Goal: Task Accomplishment & Management: Use online tool/utility

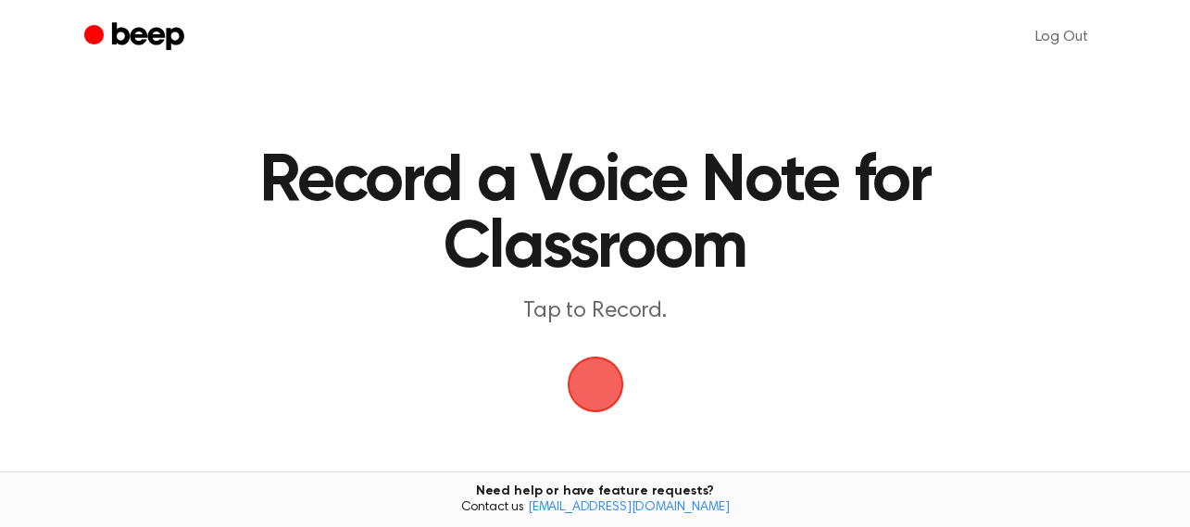
click at [610, 387] on span "button" at bounding box center [595, 385] width 56 height 56
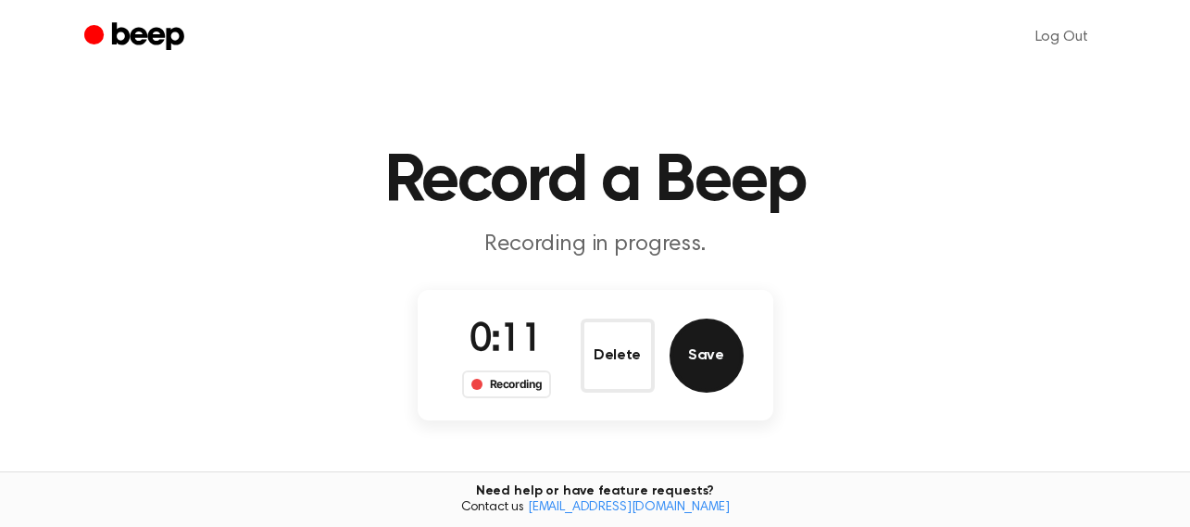
click at [710, 362] on button "Save" at bounding box center [706, 356] width 74 height 74
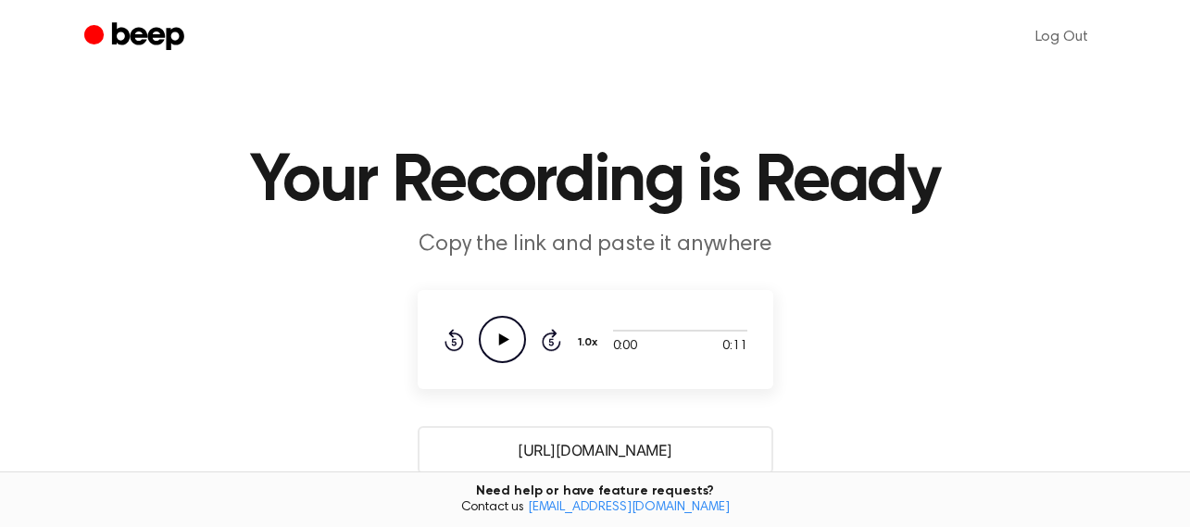
click at [504, 351] on icon "Play Audio" at bounding box center [502, 339] width 47 height 47
click at [556, 404] on main "Your Recording is Ready Copy the link and paste it anywhere 0:11 0:11 Your brow…" at bounding box center [595, 451] width 1190 height 902
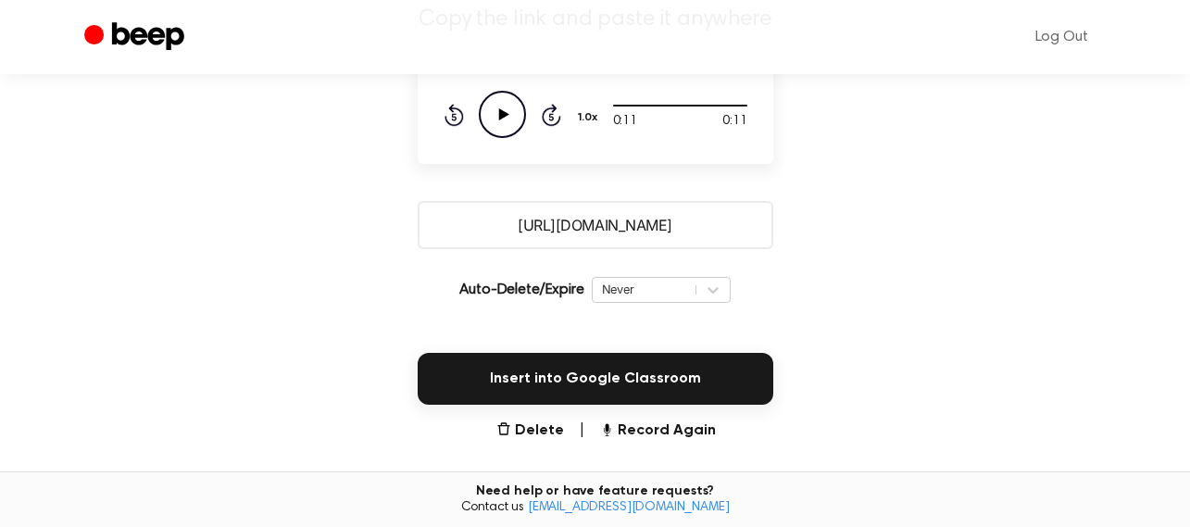
scroll to position [278, 0]
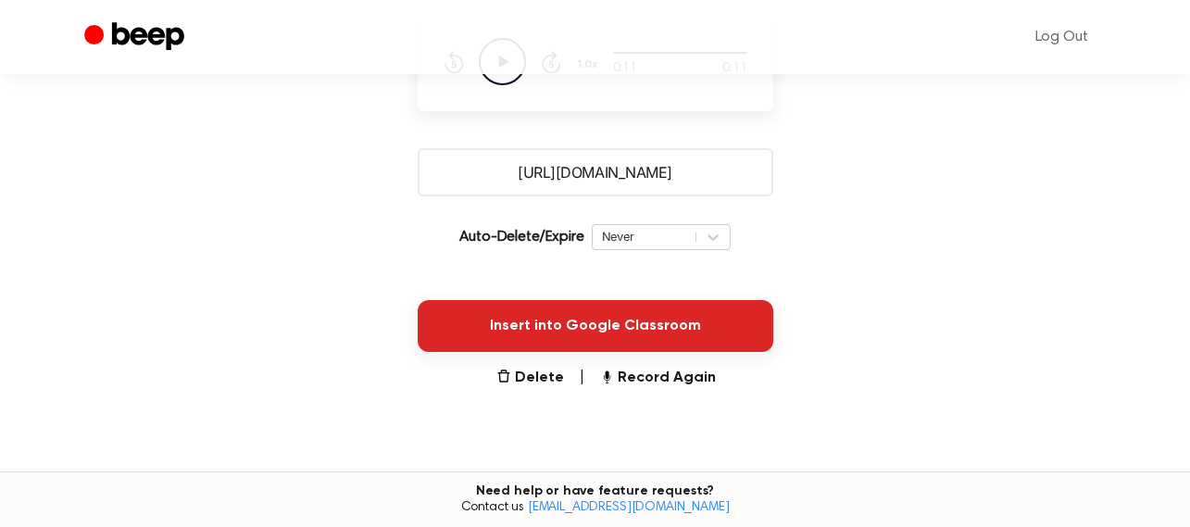
click at [594, 330] on button "Insert into Google Classroom" at bounding box center [596, 326] width 356 height 52
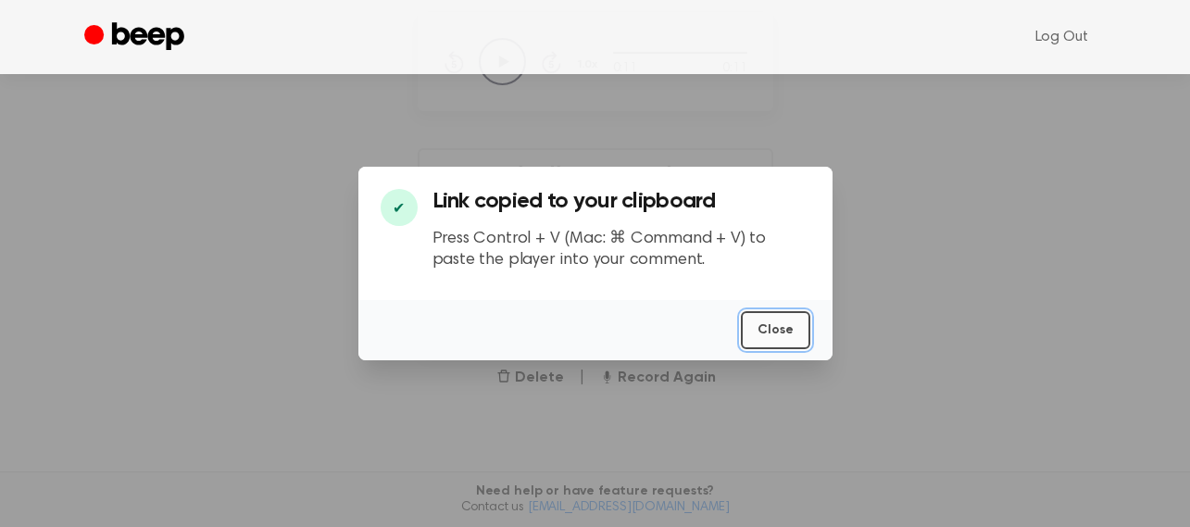
click at [776, 336] on button "Close" at bounding box center [775, 330] width 69 height 38
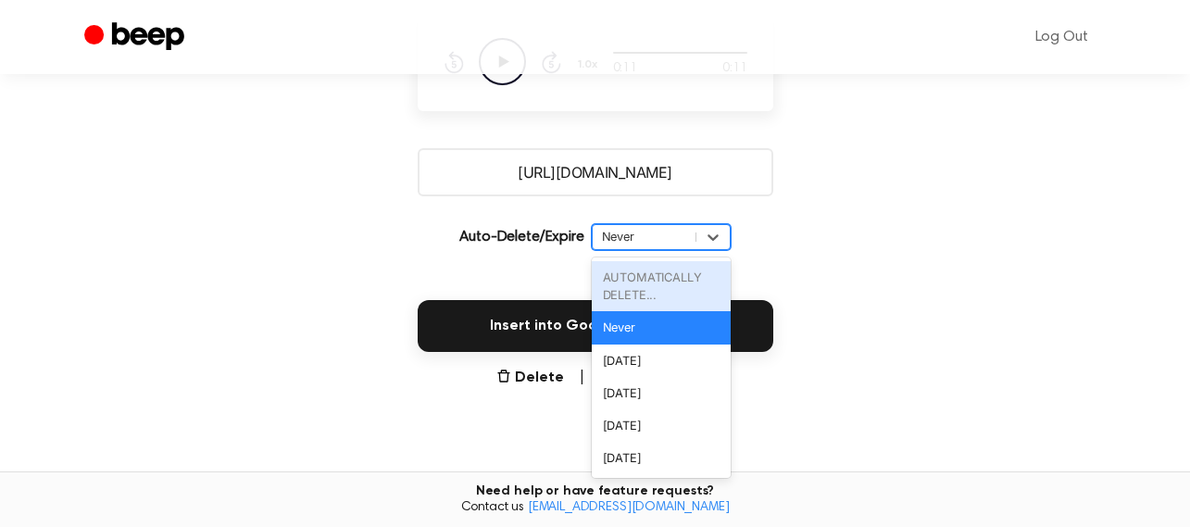
click at [646, 236] on div "Never" at bounding box center [644, 237] width 84 height 18
click at [669, 326] on div "Never" at bounding box center [661, 327] width 139 height 32
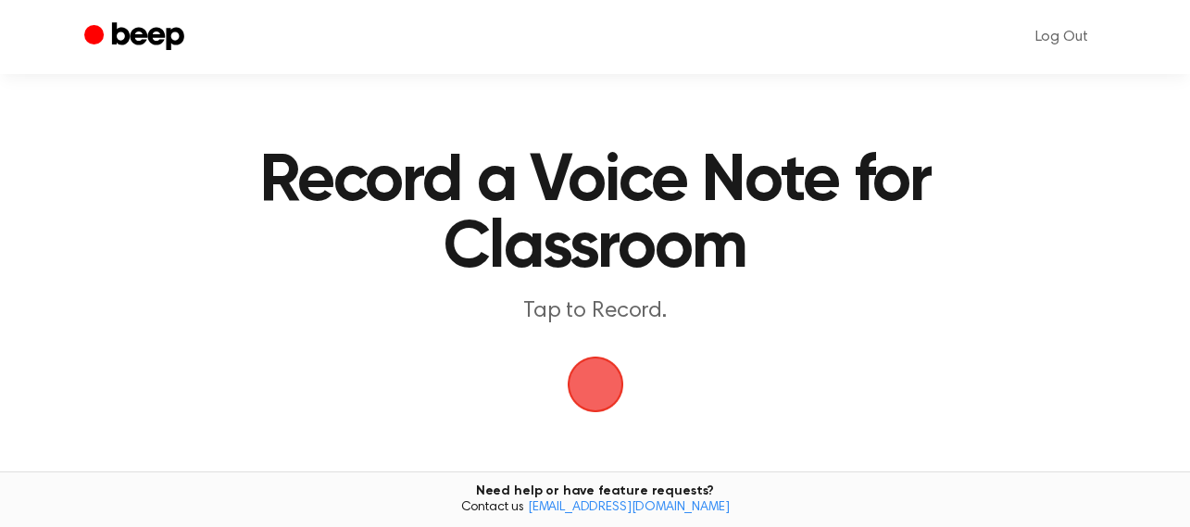
scroll to position [93, 0]
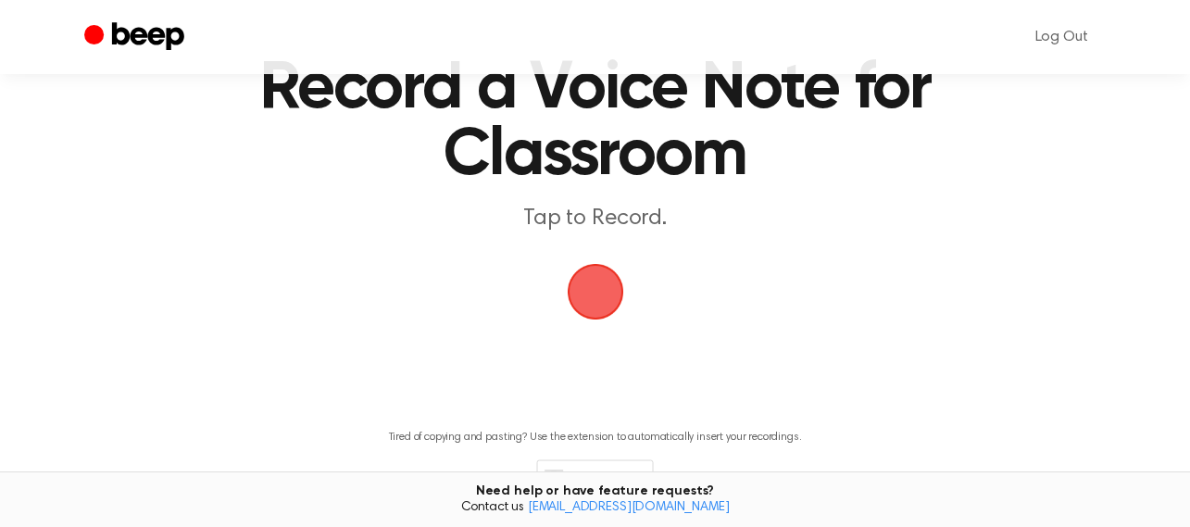
click at [590, 288] on span "button" at bounding box center [595, 292] width 52 height 52
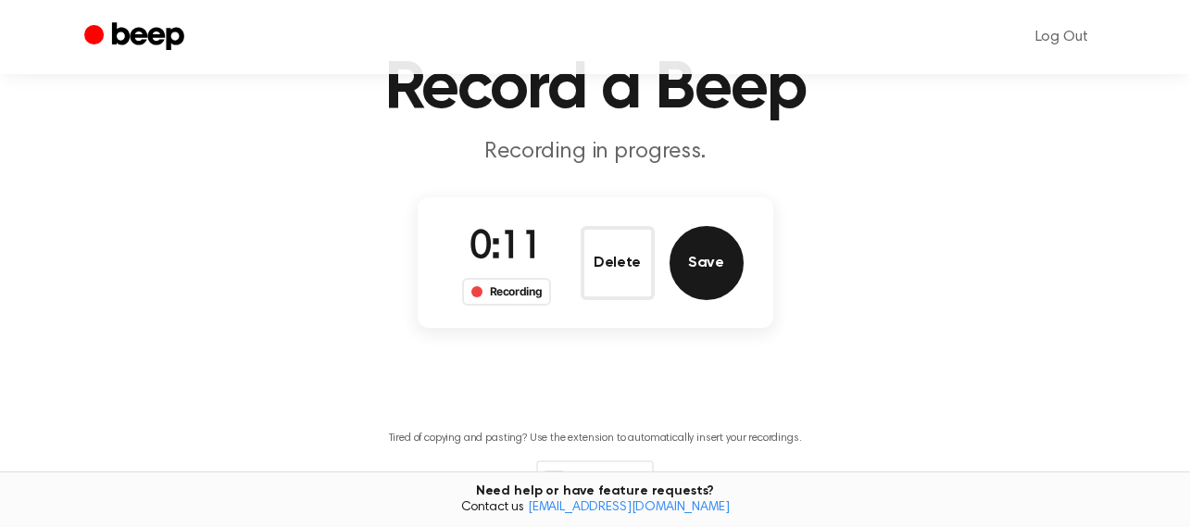
click at [712, 258] on button "Save" at bounding box center [706, 263] width 74 height 74
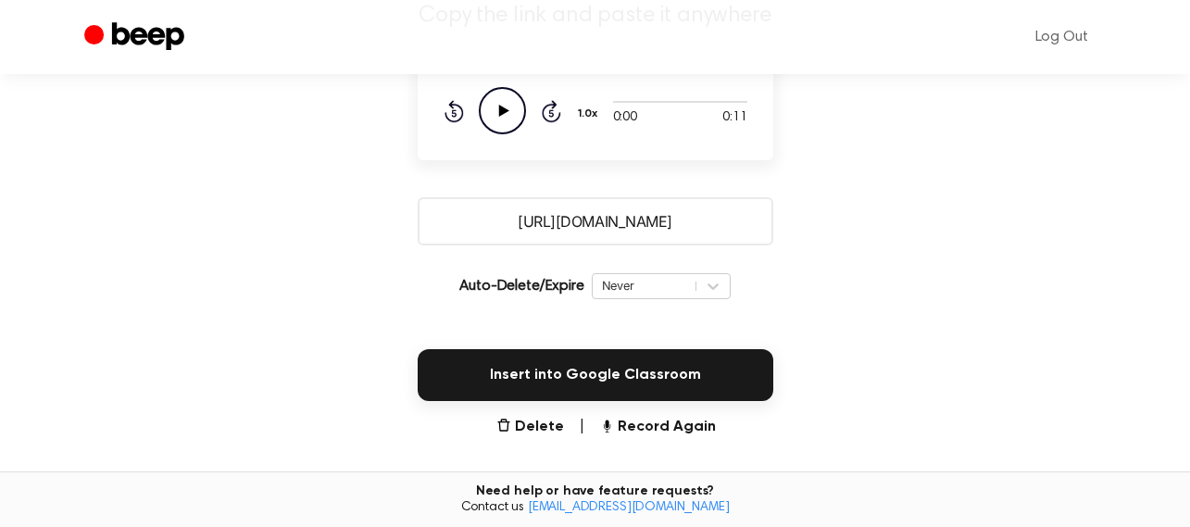
scroll to position [185, 0]
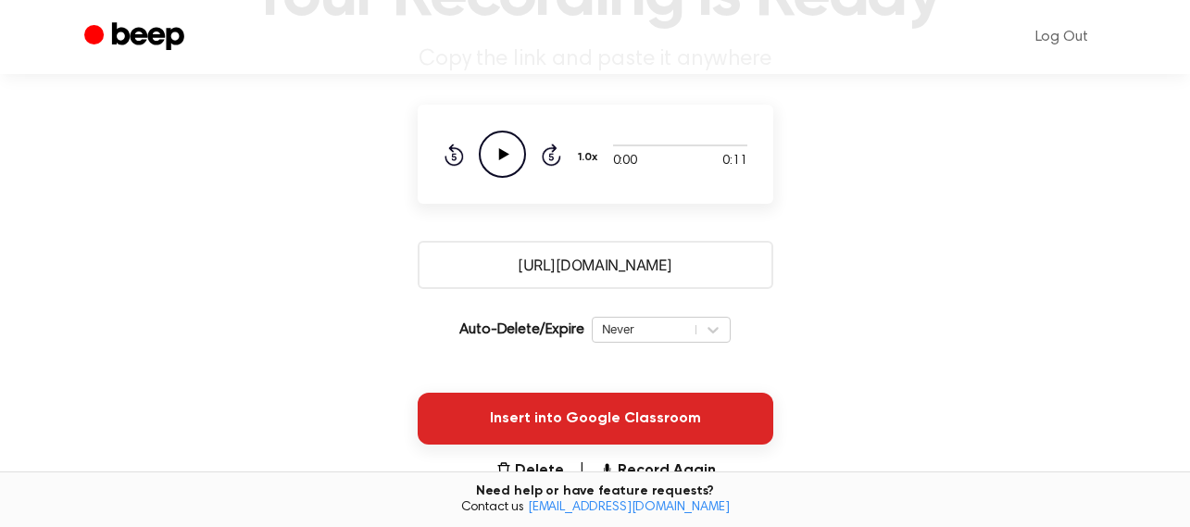
click at [616, 406] on button "Insert into Google Classroom" at bounding box center [596, 419] width 356 height 52
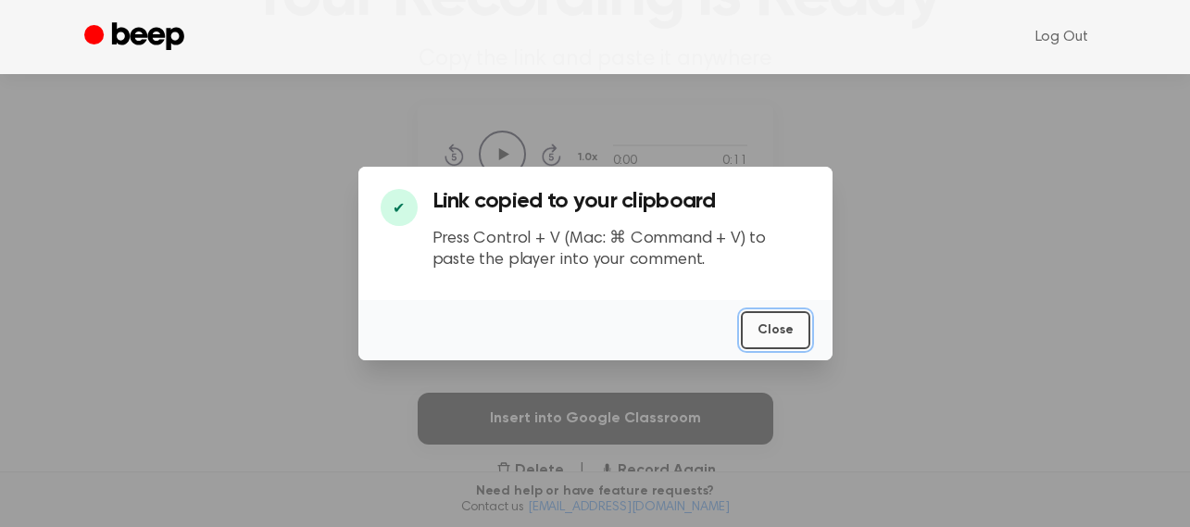
click at [768, 332] on button "Close" at bounding box center [775, 330] width 69 height 38
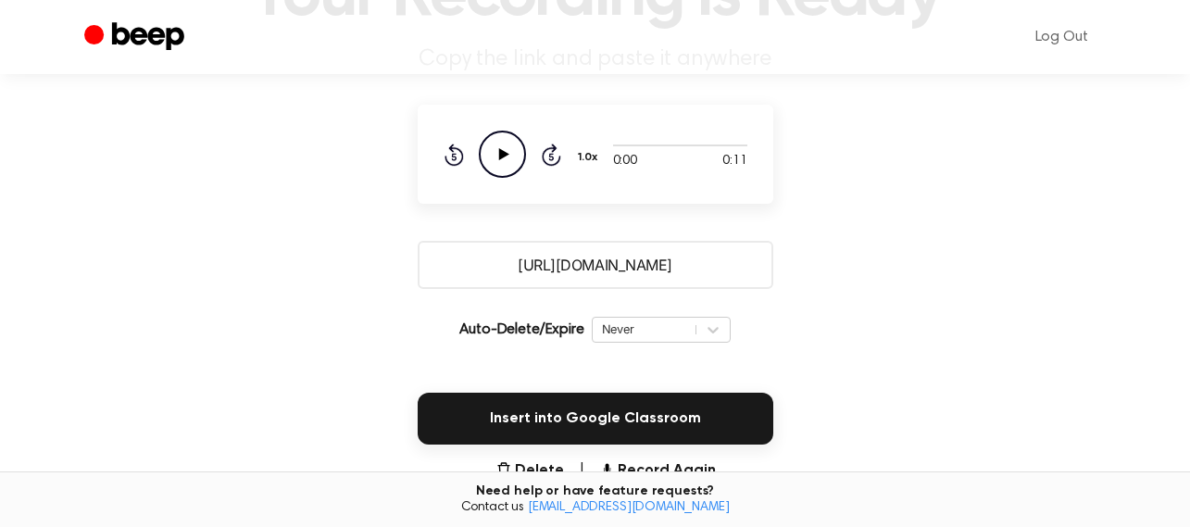
click at [504, 155] on icon at bounding box center [503, 154] width 10 height 12
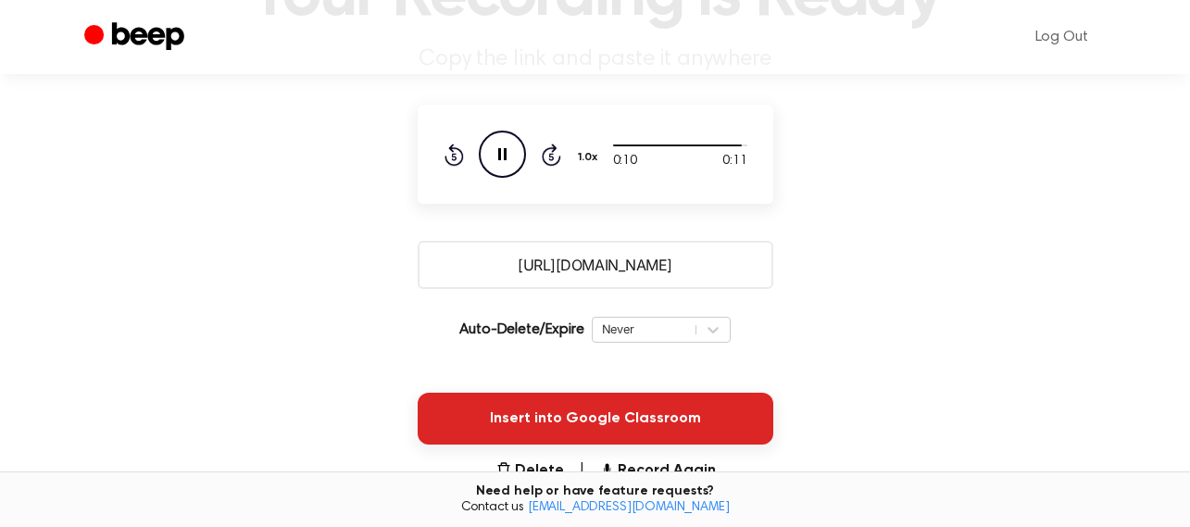
click at [611, 422] on button "Insert into Google Classroom" at bounding box center [596, 419] width 356 height 52
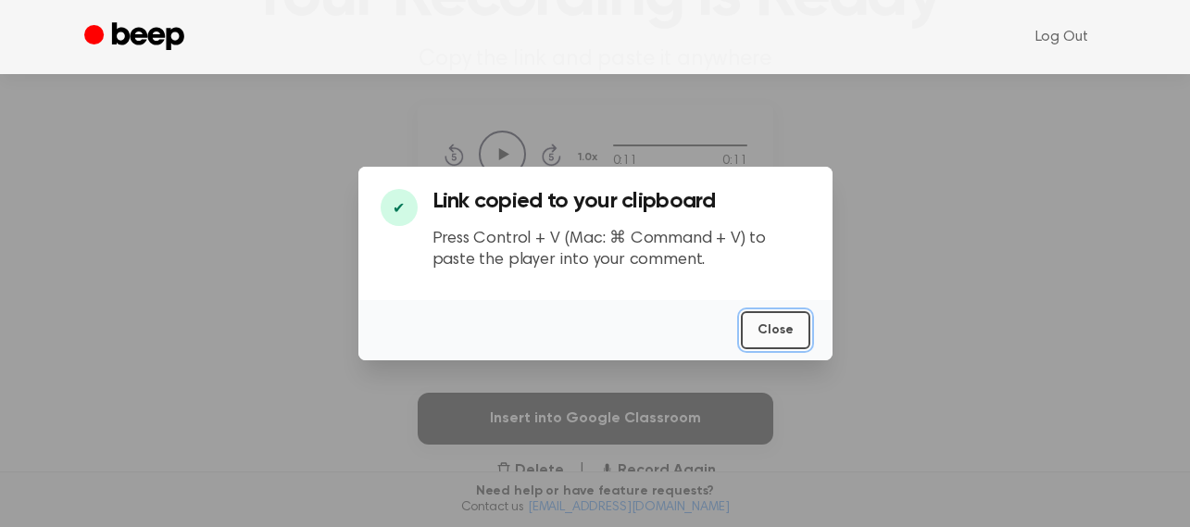
click at [767, 338] on button "Close" at bounding box center [775, 330] width 69 height 38
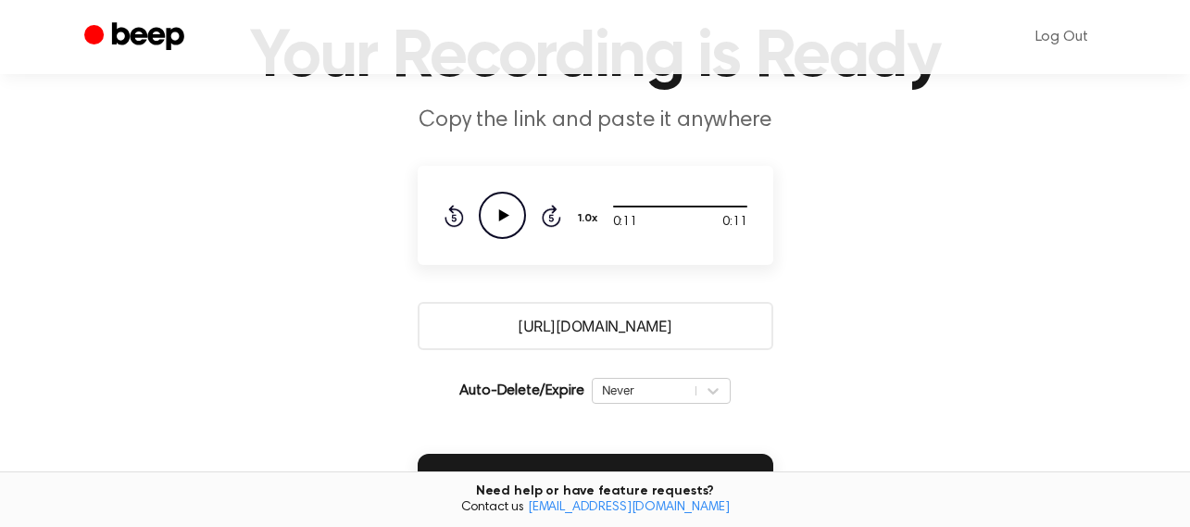
scroll to position [93, 0]
